Goal: Information Seeking & Learning: Learn about a topic

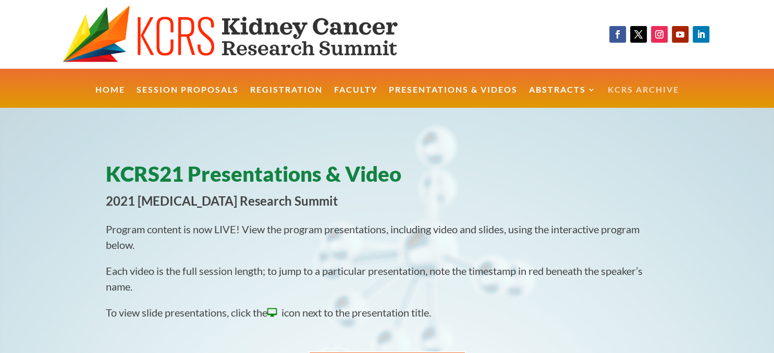
click at [641, 89] on link "KCRS Archive" at bounding box center [642, 97] width 71 height 22
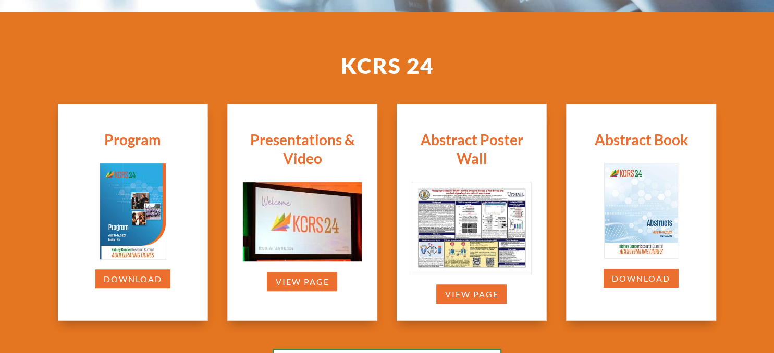
scroll to position [275, 0]
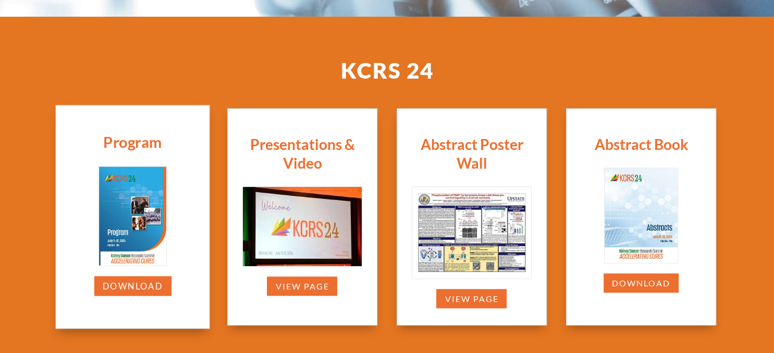
click at [150, 242] on img at bounding box center [132, 216] width 67 height 98
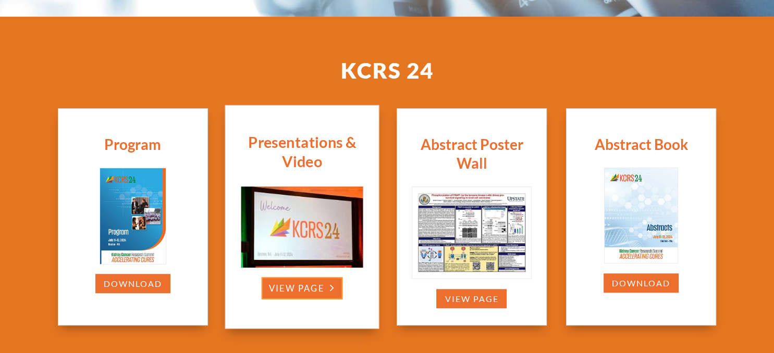
click at [313, 283] on link "view page" at bounding box center [302, 288] width 81 height 22
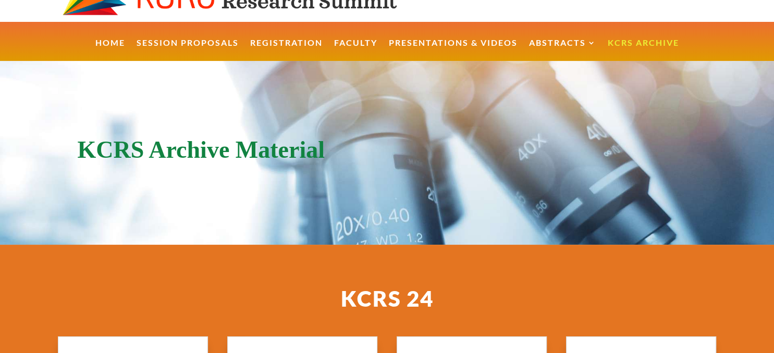
scroll to position [0, 0]
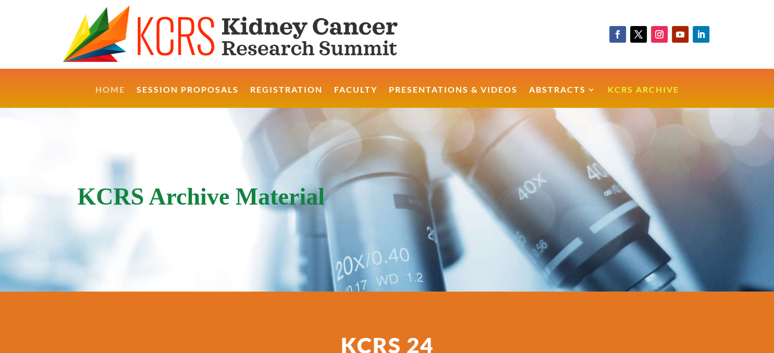
click at [104, 95] on link "Home" at bounding box center [110, 97] width 30 height 22
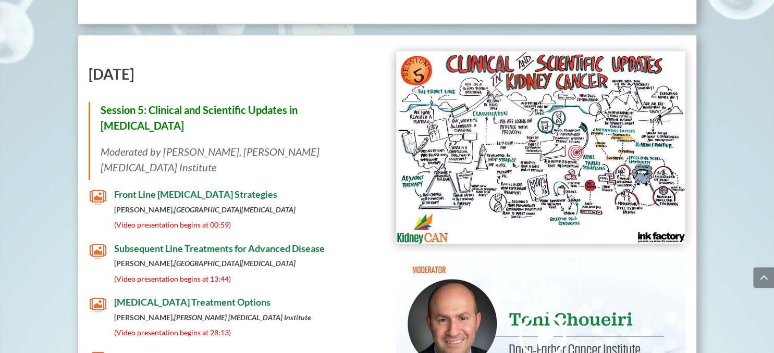
scroll to position [2998, 0]
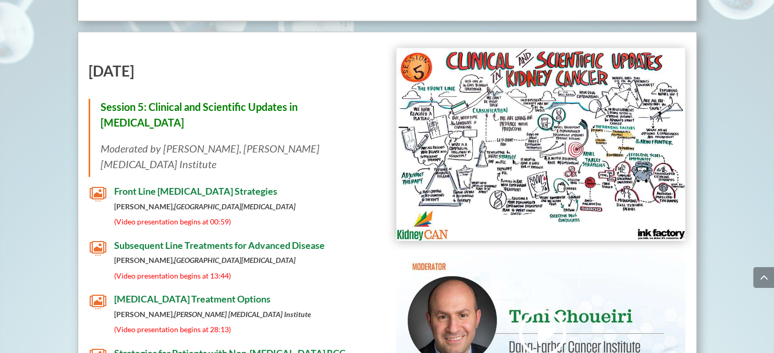
click at [243, 240] on span "Subsequent Line Treatments for Advanced Disease" at bounding box center [219, 245] width 210 height 11
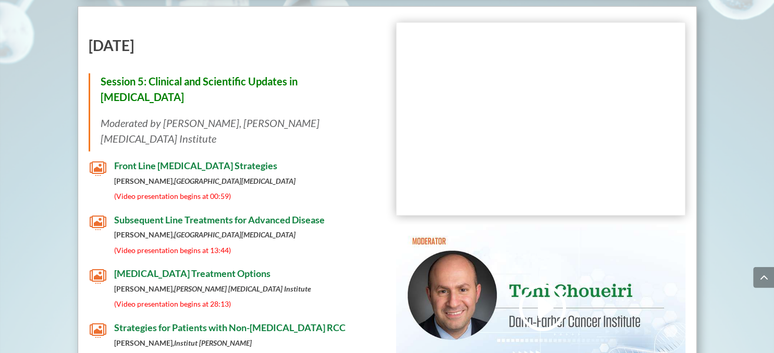
scroll to position [3026, 0]
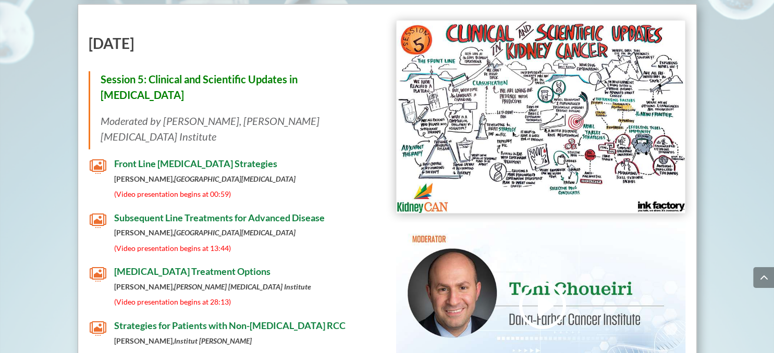
click at [184, 158] on span "Front Line Systemic Therapy Strategies" at bounding box center [195, 163] width 163 height 11
click at [192, 266] on span "[MEDICAL_DATA] Treatment Options" at bounding box center [192, 271] width 156 height 11
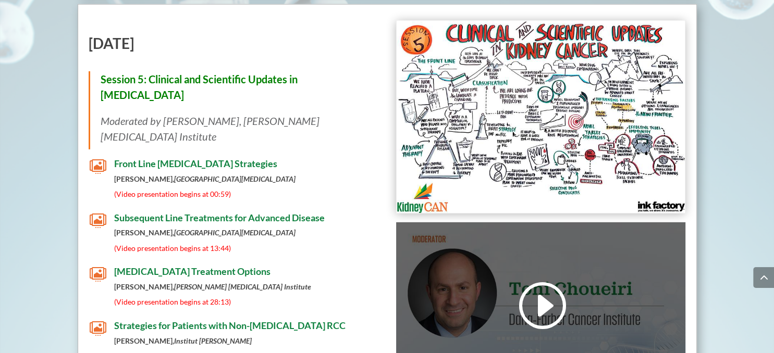
click at [543, 279] on link at bounding box center [541, 305] width 50 height 53
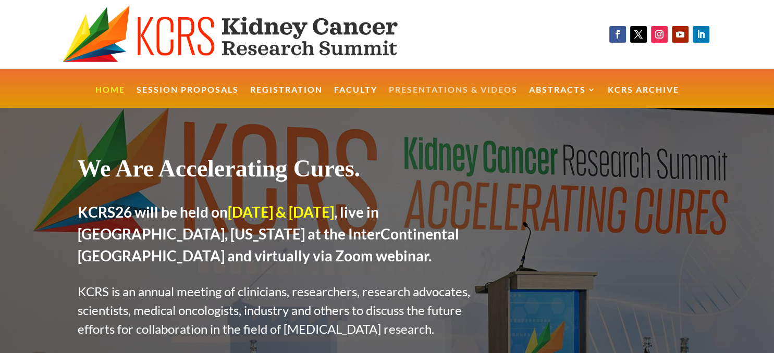
click at [469, 93] on link "Presentations & Videos" at bounding box center [453, 97] width 129 height 22
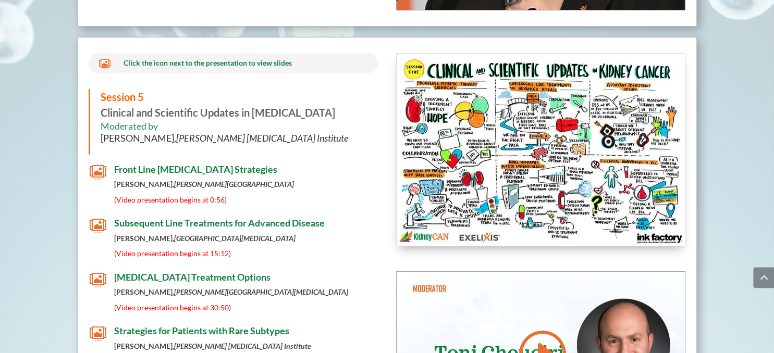
scroll to position [4071, 0]
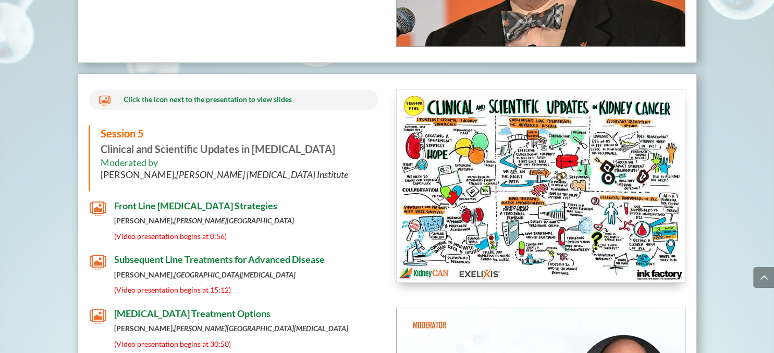
click at [220, 254] on span "Subsequent Line Treatments for Advanced Disease" at bounding box center [219, 259] width 210 height 11
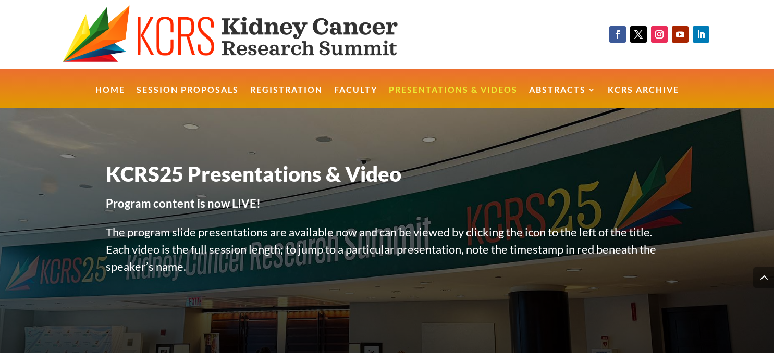
scroll to position [4071, 0]
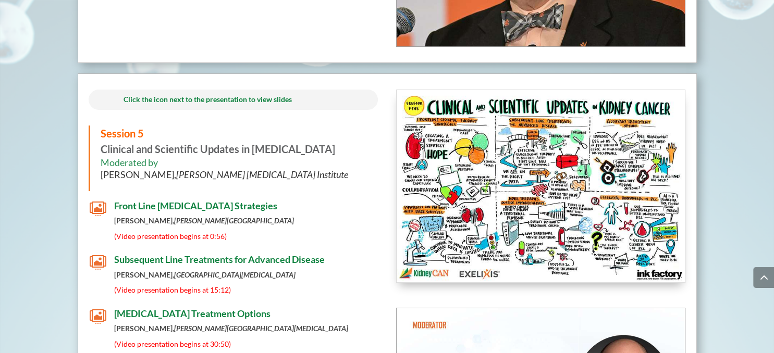
click at [195, 200] on span "Front Line Systemic Therapy Strategies" at bounding box center [195, 205] width 163 height 11
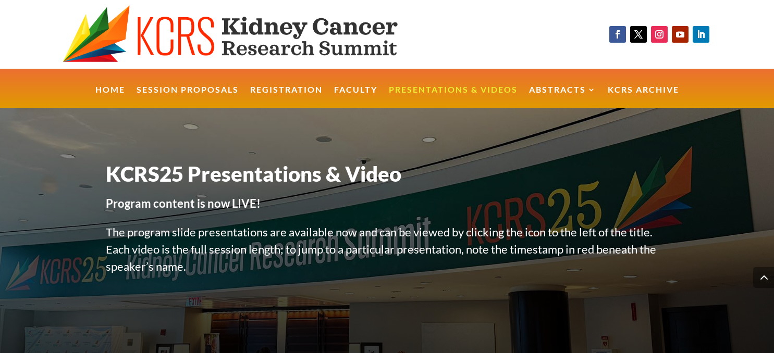
scroll to position [4071, 0]
